Goal: Task Accomplishment & Management: Use online tool/utility

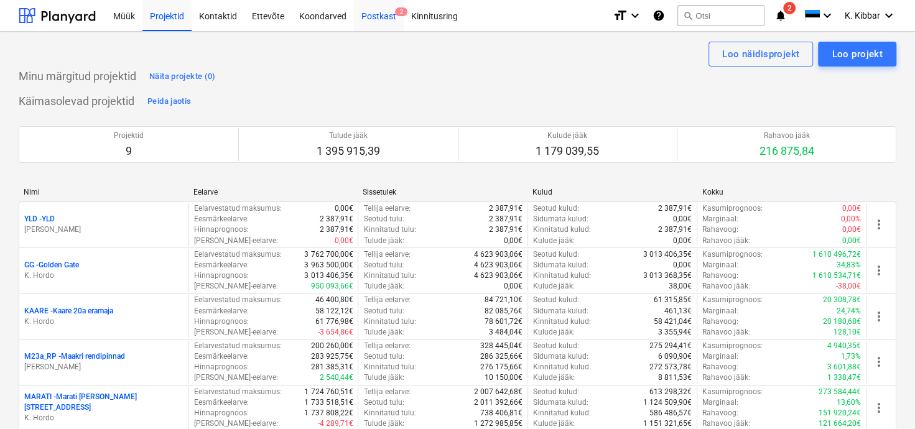
click at [382, 22] on div "Postkast 2" at bounding box center [379, 15] width 50 height 32
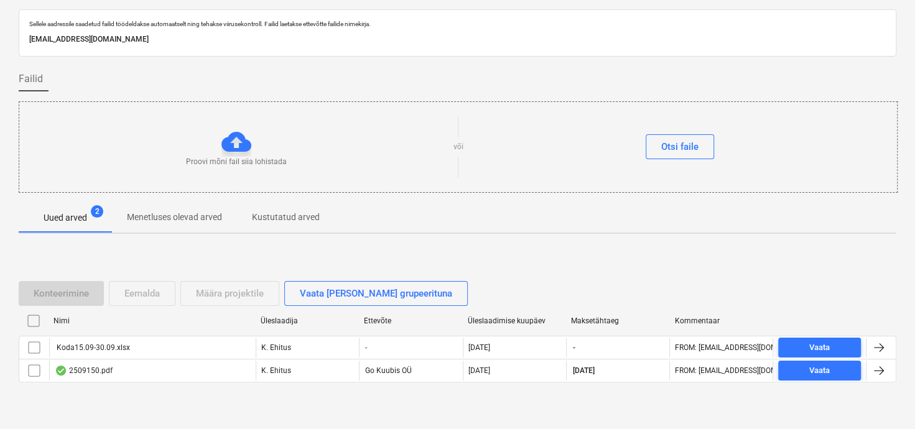
scroll to position [52, 0]
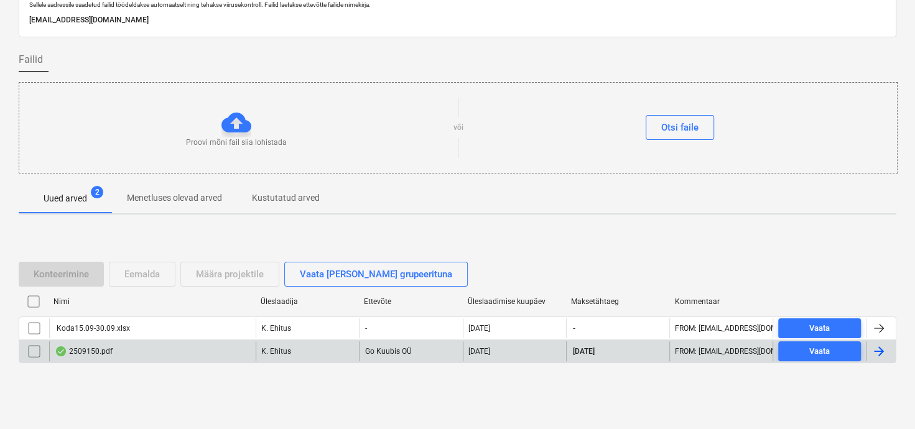
click at [98, 352] on div "2509150.pdf" at bounding box center [84, 351] width 58 height 10
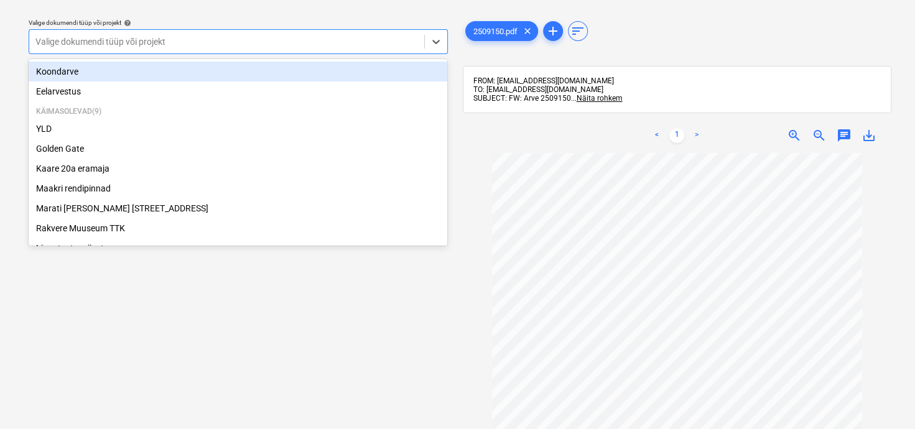
click at [229, 39] on div at bounding box center [226, 41] width 382 height 12
click at [106, 70] on div "Koondarve" at bounding box center [238, 72] width 418 height 20
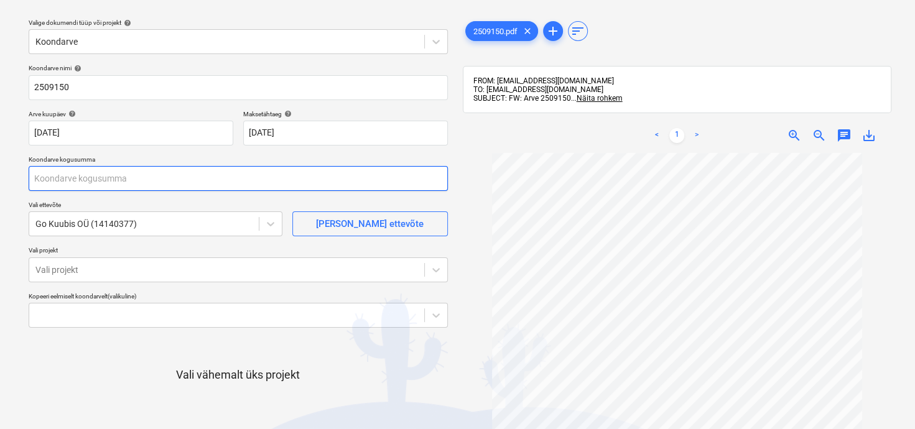
drag, startPoint x: 165, startPoint y: 189, endPoint x: 52, endPoint y: 191, distance: 113.8
click at [52, 191] on div "Koondarve nimi help 2509150 Arve kuupäev help [DATE] [DATE] Press the down arro…" at bounding box center [238, 275] width 429 height 433
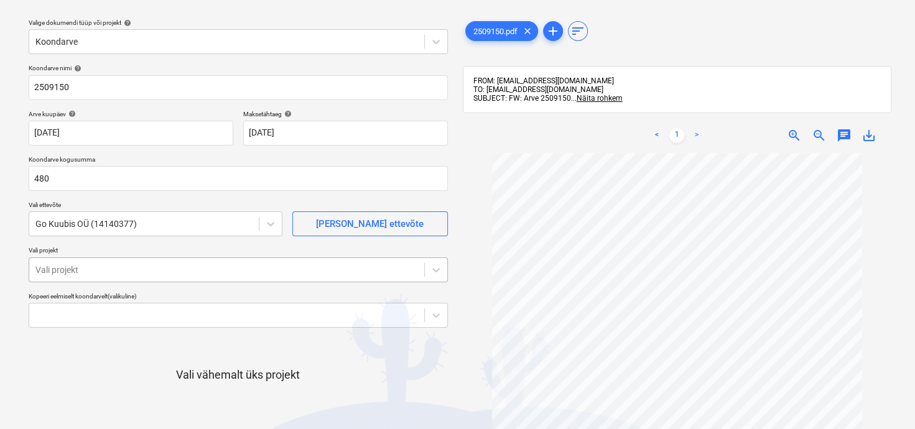
type input "480,00"
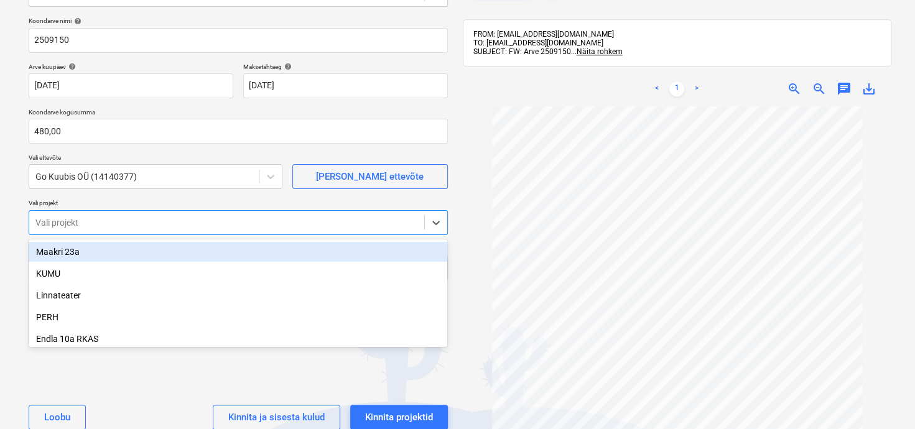
scroll to position [85, 0]
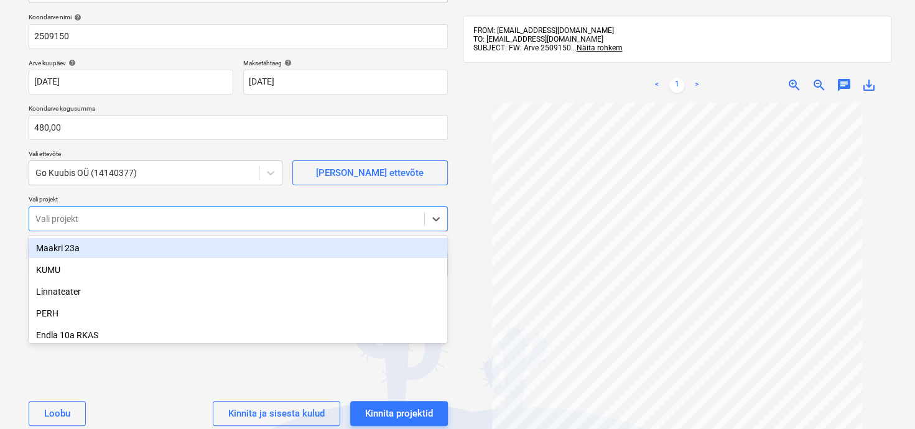
click at [109, 263] on body "Müük Projektid Kontaktid Ettevõte Koondarved Postkast 2 Kinnitusring format_siz…" at bounding box center [457, 130] width 915 height 429
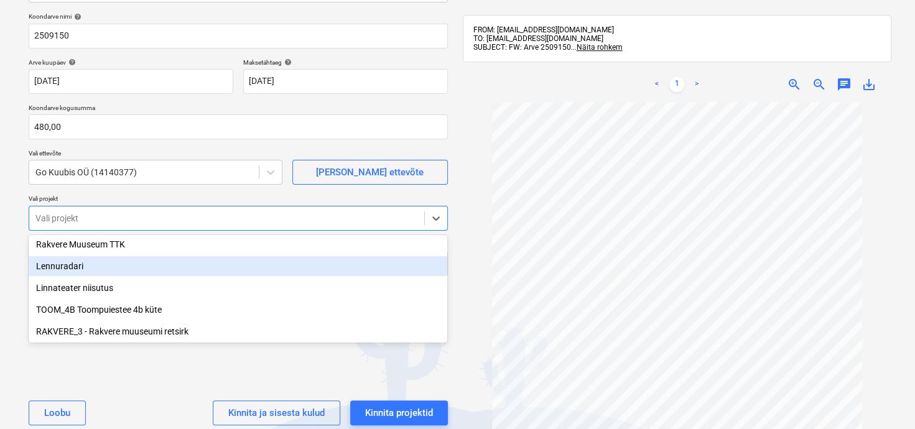
scroll to position [374, 0]
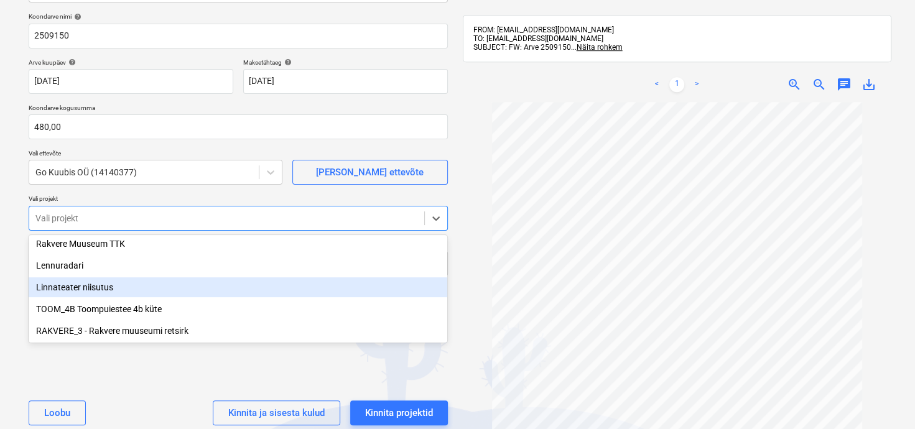
click at [91, 282] on div "Linnateater niisutus" at bounding box center [238, 287] width 418 height 20
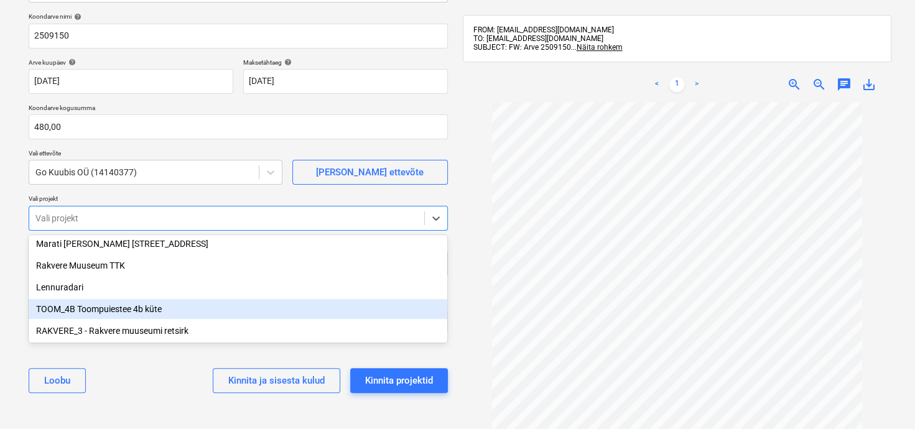
click at [91, 308] on div "TOOM_4B Toompuiestee 4b küte" at bounding box center [238, 309] width 418 height 20
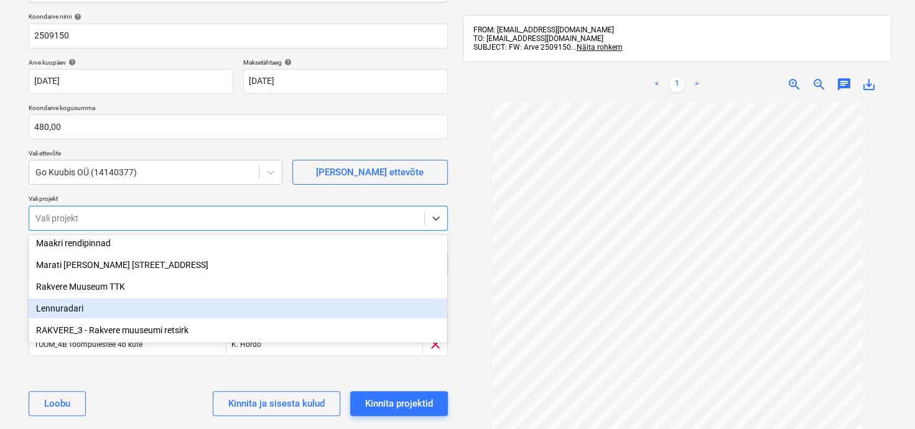
scroll to position [330, 0]
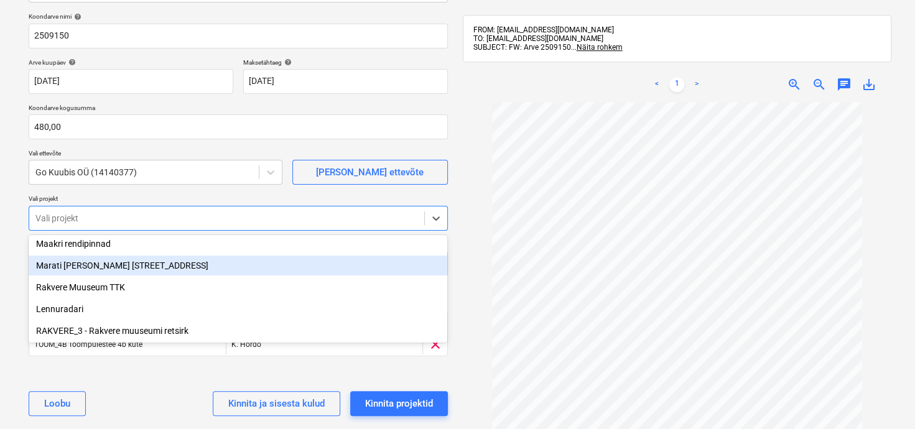
click at [94, 269] on div "Marati [PERSON_NAME] [STREET_ADDRESS]" at bounding box center [238, 266] width 418 height 20
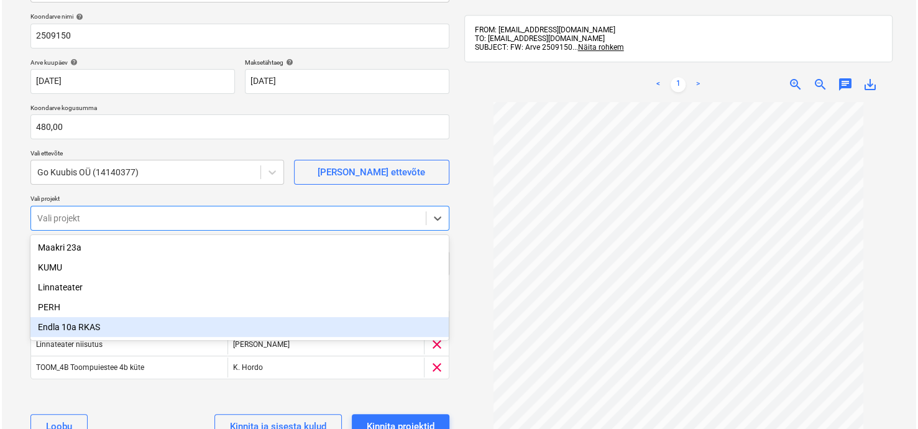
scroll to position [99, 0]
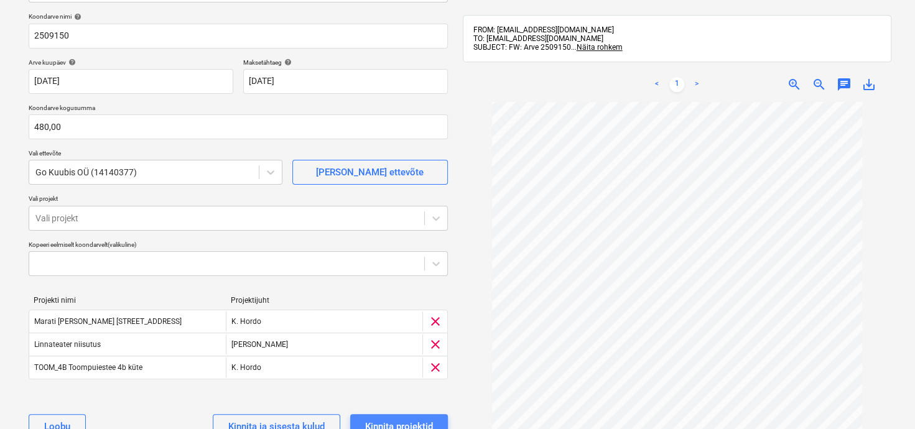
click at [429, 416] on button "Kinnita projektid" at bounding box center [399, 426] width 98 height 25
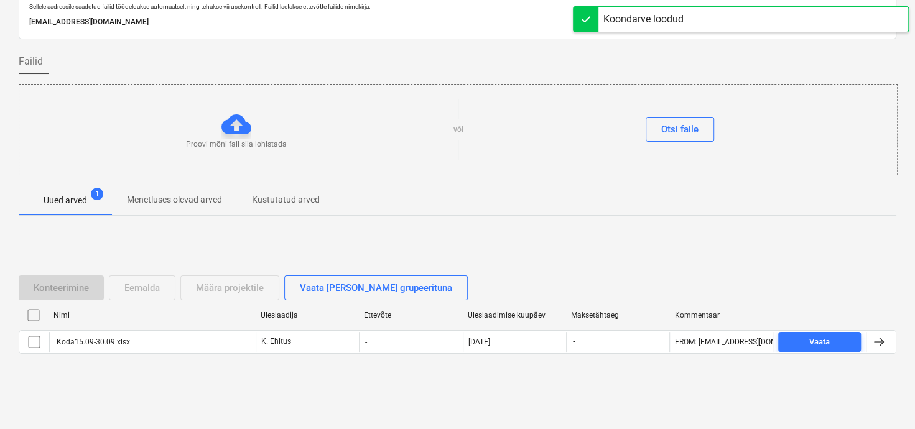
scroll to position [52, 0]
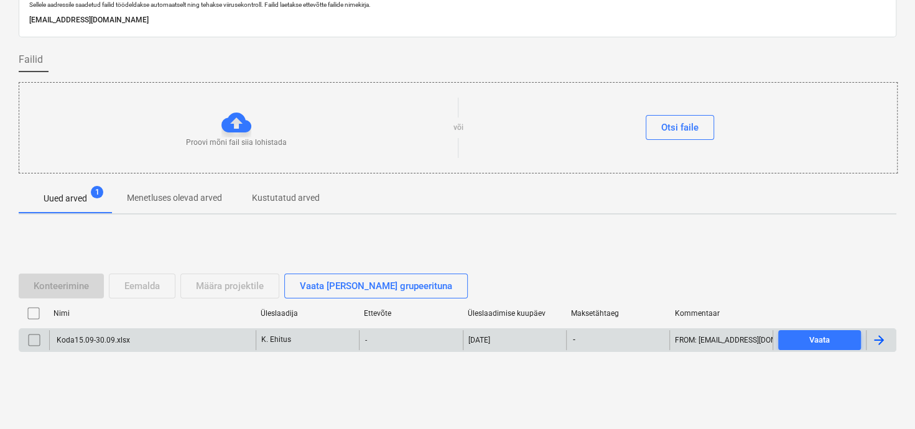
click at [106, 341] on div "Koda15.09-30.09.xlsx" at bounding box center [92, 340] width 75 height 9
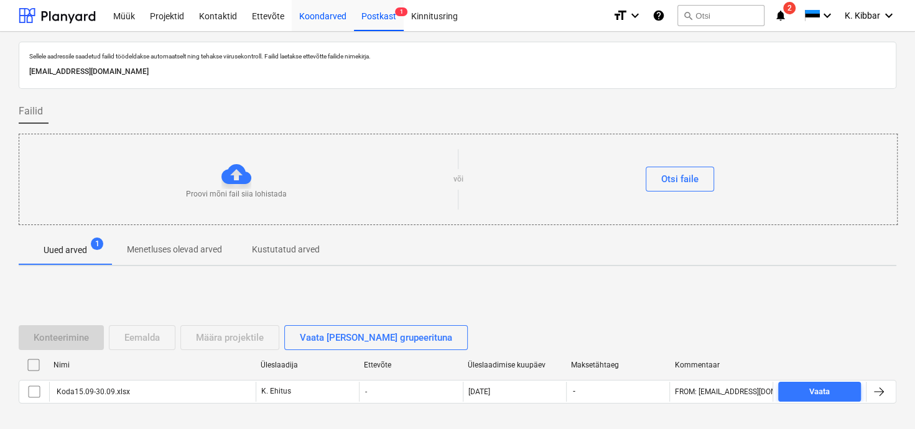
click at [319, 12] on div "Koondarved" at bounding box center [323, 15] width 62 height 32
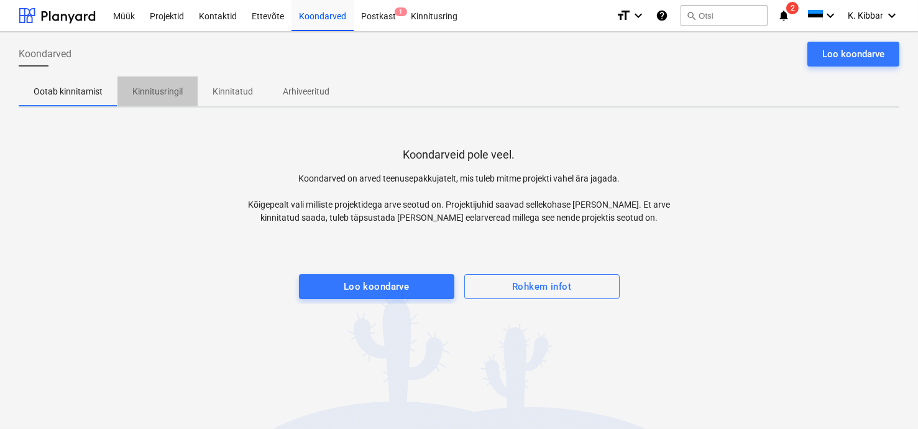
click at [178, 92] on p "Kinnitusringil" at bounding box center [157, 91] width 50 height 13
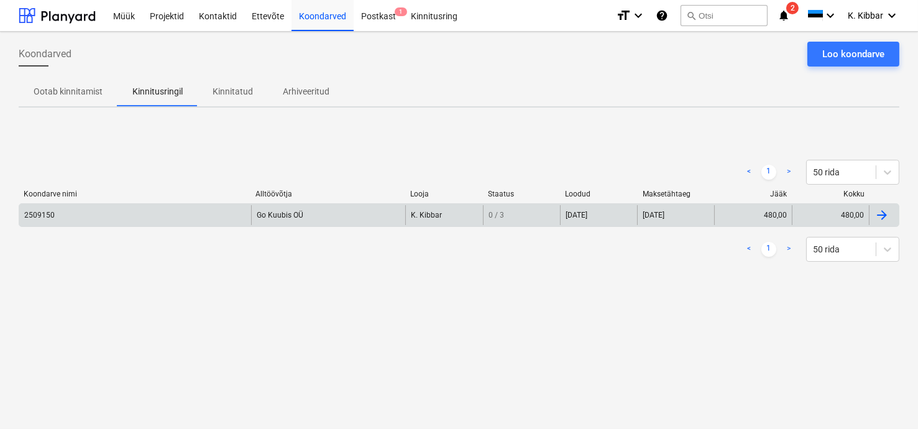
click at [57, 211] on div "2509150" at bounding box center [135, 215] width 232 height 20
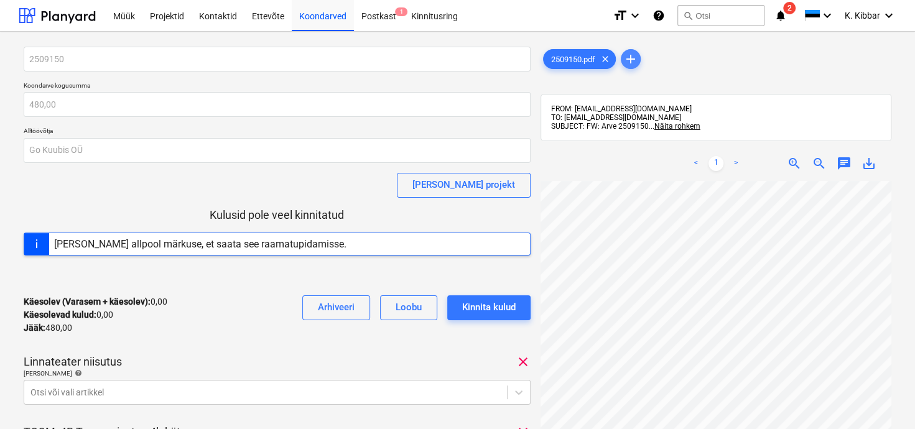
click at [631, 60] on span "add" at bounding box center [630, 59] width 15 height 15
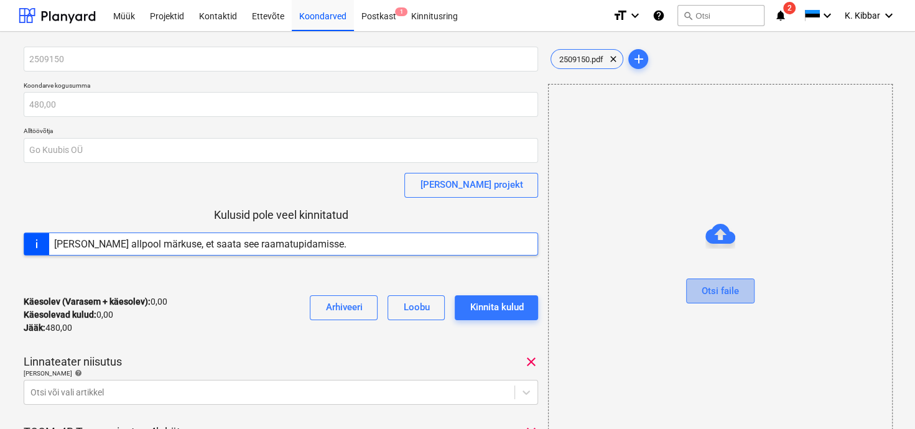
click at [719, 289] on div "Otsi faile" at bounding box center [719, 291] width 37 height 16
click at [743, 303] on div at bounding box center [719, 308] width 343 height 10
click at [603, 55] on span "2509150.pdf" at bounding box center [580, 59] width 59 height 9
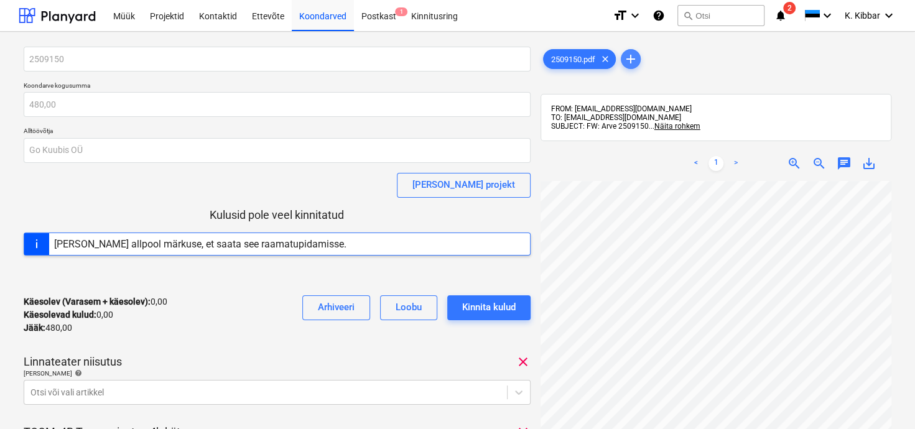
click at [632, 55] on span "add" at bounding box center [630, 59] width 15 height 15
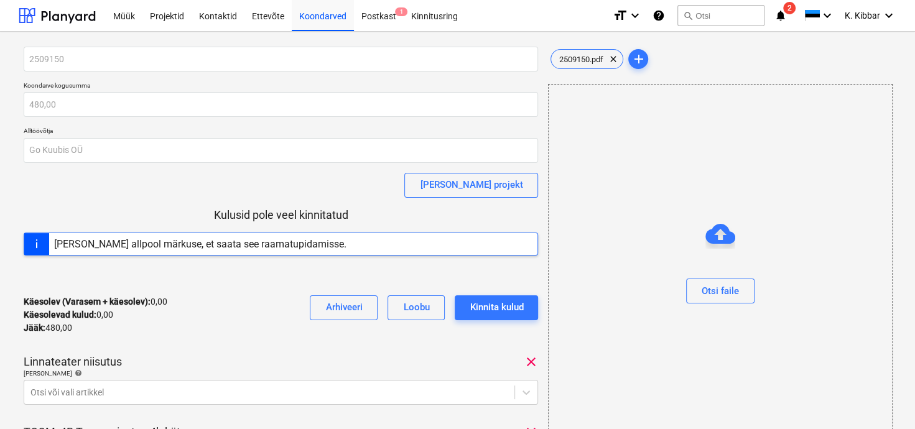
click at [714, 224] on div at bounding box center [720, 225] width 30 height 30
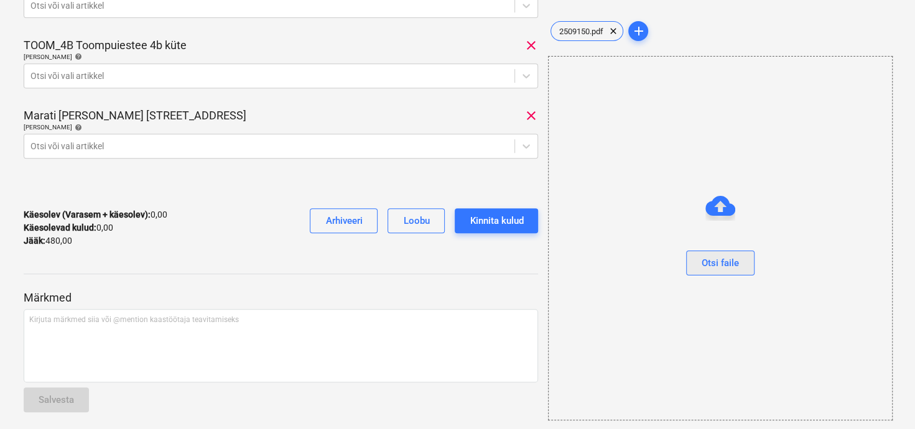
scroll to position [393, 0]
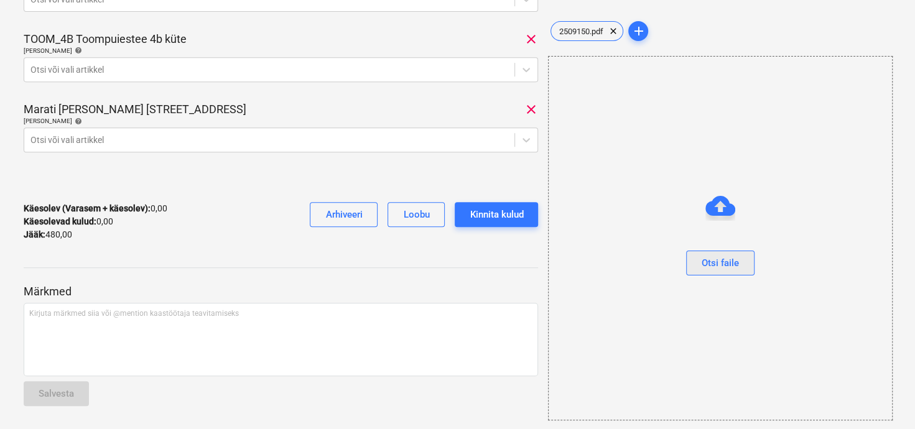
drag, startPoint x: 725, startPoint y: 254, endPoint x: 725, endPoint y: 261, distance: 7.5
click at [725, 261] on button "Otsi faile" at bounding box center [720, 263] width 68 height 25
click at [645, 32] on span "add" at bounding box center [637, 31] width 15 height 15
click at [633, 30] on span "add" at bounding box center [637, 31] width 15 height 15
click at [730, 257] on div "Otsi faile" at bounding box center [719, 263] width 37 height 16
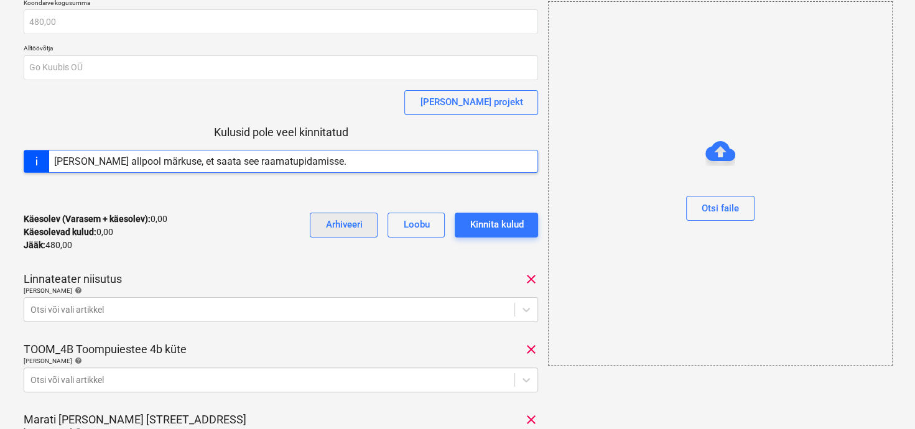
scroll to position [0, 0]
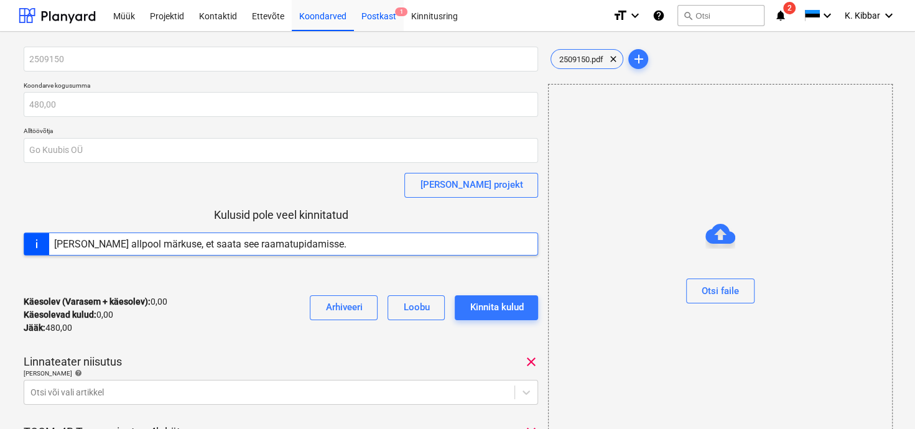
click at [382, 16] on div "Postkast 1" at bounding box center [379, 15] width 50 height 32
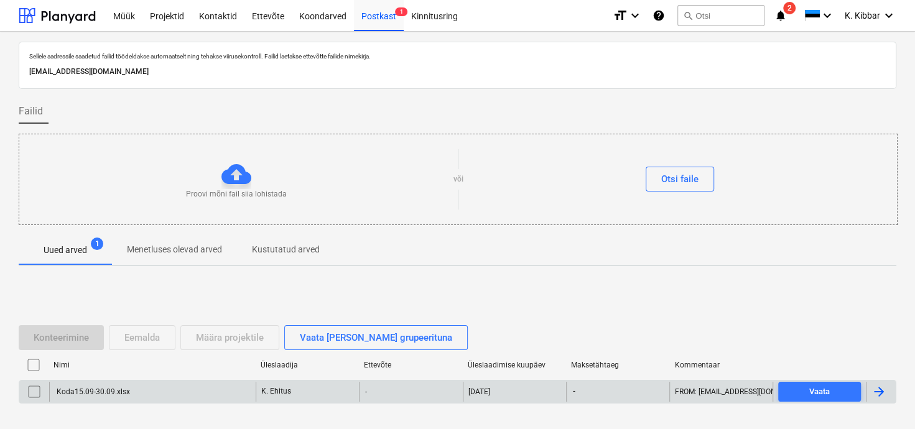
click at [303, 398] on div "K. Ehitus" at bounding box center [307, 392] width 103 height 20
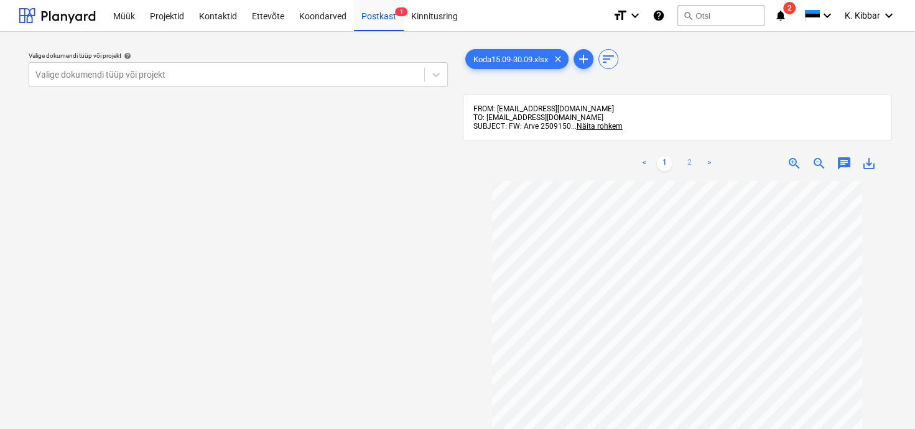
click at [693, 160] on link "2" at bounding box center [688, 163] width 15 height 15
click at [660, 165] on link "1" at bounding box center [664, 163] width 15 height 15
click at [820, 167] on span "zoom_out" at bounding box center [818, 163] width 15 height 15
click at [795, 159] on span "zoom_in" at bounding box center [793, 163] width 15 height 15
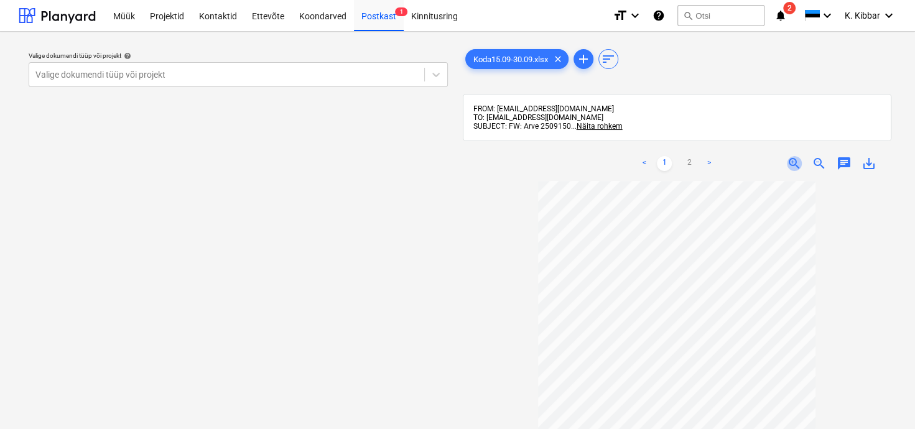
click at [795, 159] on span "zoom_in" at bounding box center [793, 163] width 15 height 15
